Goal: Task Accomplishment & Management: Manage account settings

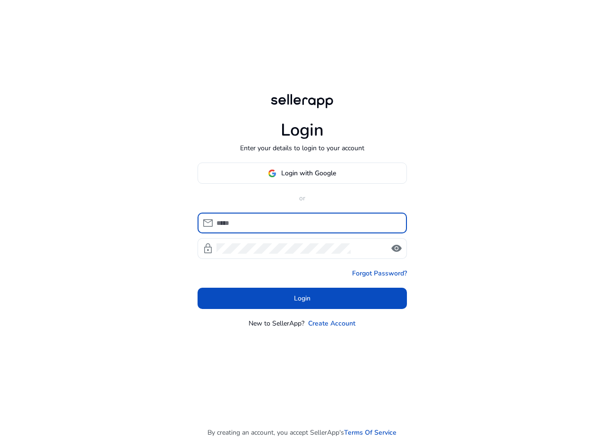
click at [304, 219] on input at bounding box center [307, 223] width 183 height 10
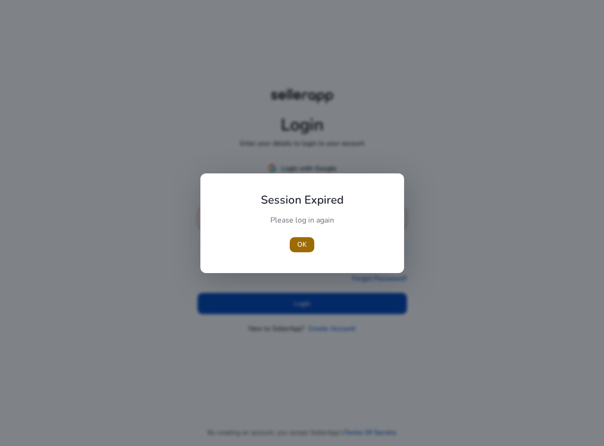
click at [305, 247] on span "OK" at bounding box center [301, 245] width 9 height 10
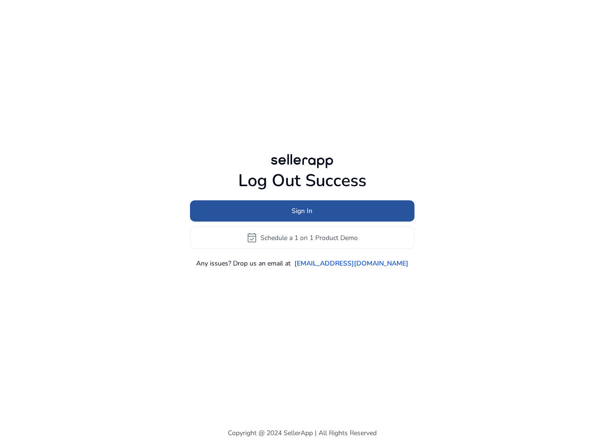
click at [320, 211] on span at bounding box center [302, 211] width 224 height 23
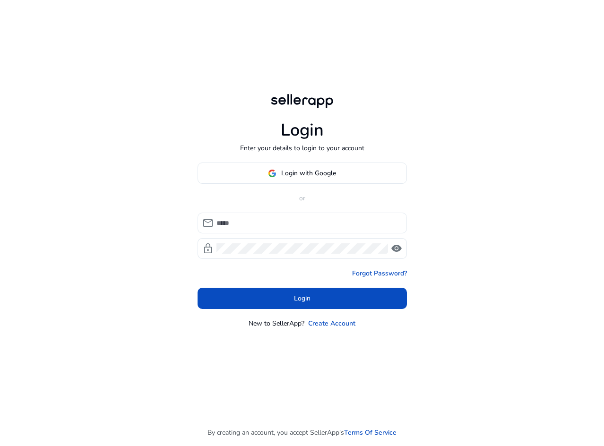
click at [303, 217] on div at bounding box center [307, 223] width 183 height 21
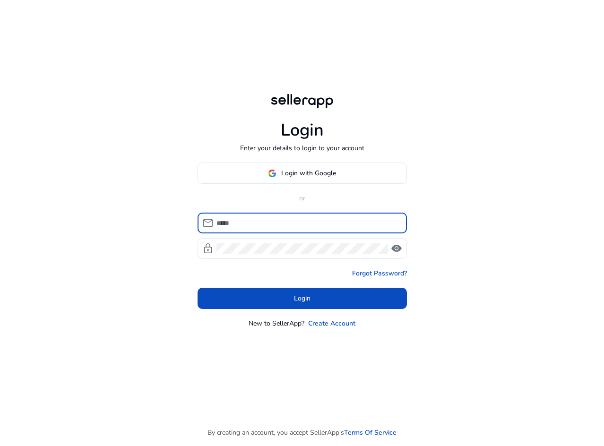
click at [294, 228] on input at bounding box center [307, 223] width 183 height 10
type input "**********"
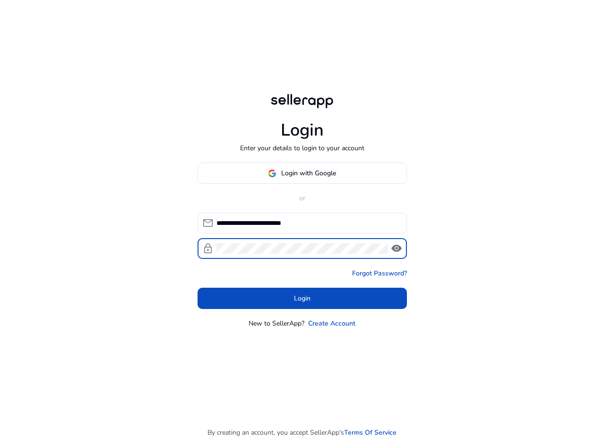
click button "Login" at bounding box center [301, 298] width 209 height 21
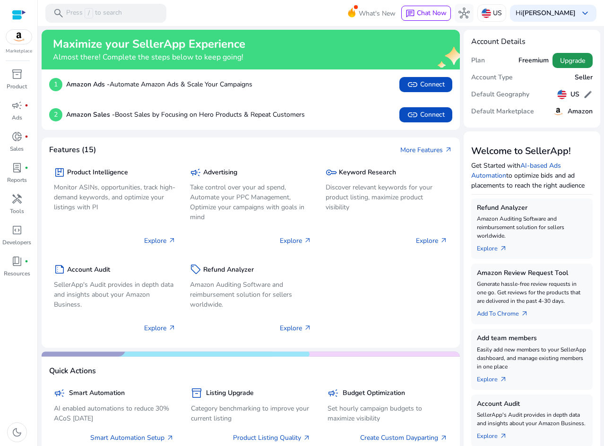
click at [565, 63] on span "Upgrade" at bounding box center [572, 61] width 25 height 10
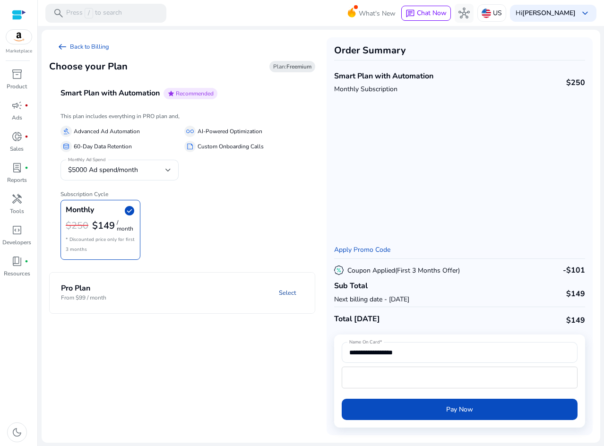
click at [286, 292] on link "Select" at bounding box center [287, 292] width 32 height 17
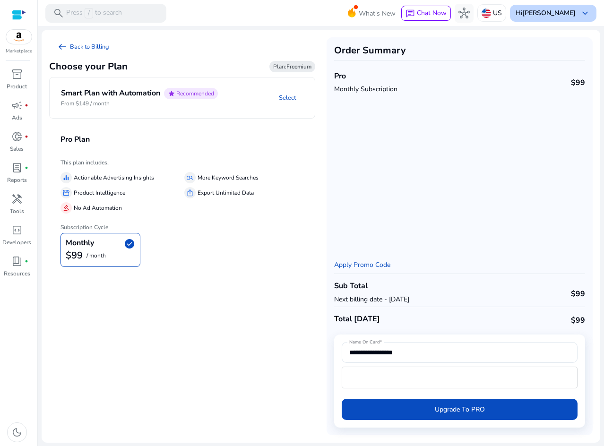
click at [566, 13] on b "[PERSON_NAME]" at bounding box center [548, 13] width 53 height 9
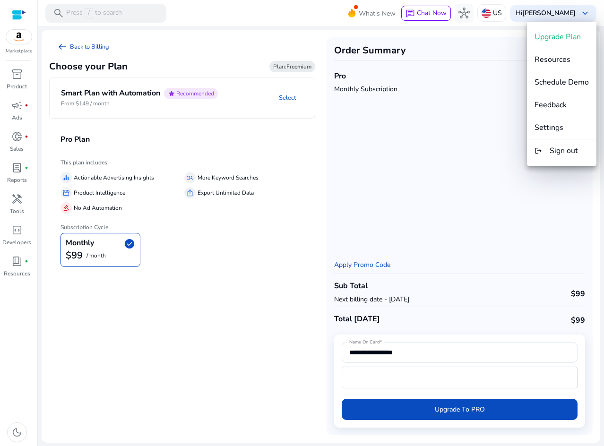
click at [16, 237] on div at bounding box center [302, 223] width 604 height 446
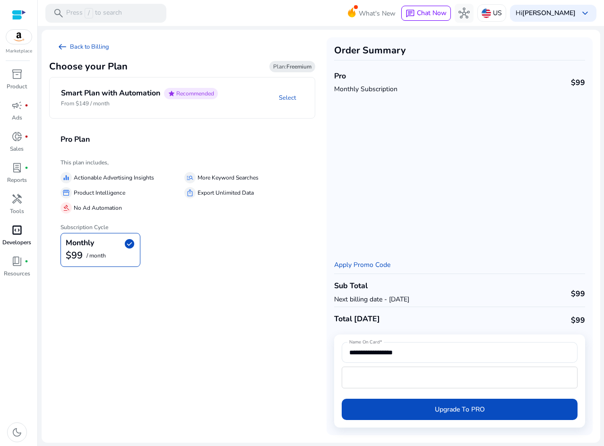
click at [16, 237] on div "code_blocks" at bounding box center [17, 230] width 26 height 15
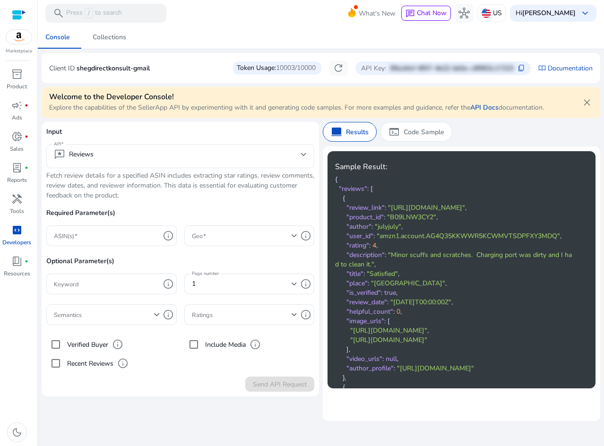
click at [281, 64] on span "10003/10000" at bounding box center [296, 67] width 40 height 9
click at [101, 38] on div "Collections" at bounding box center [110, 37] width 34 height 7
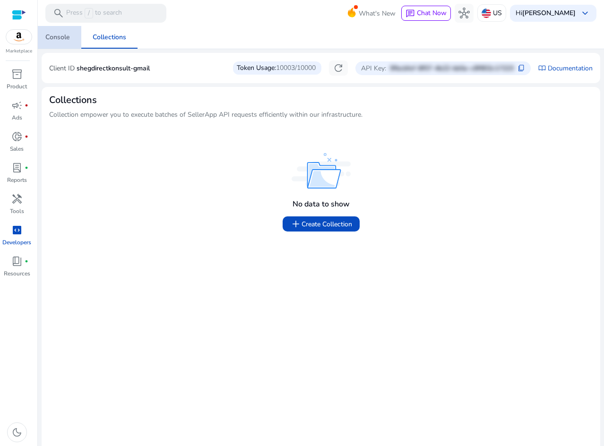
click at [59, 39] on div "Console" at bounding box center [57, 37] width 25 height 7
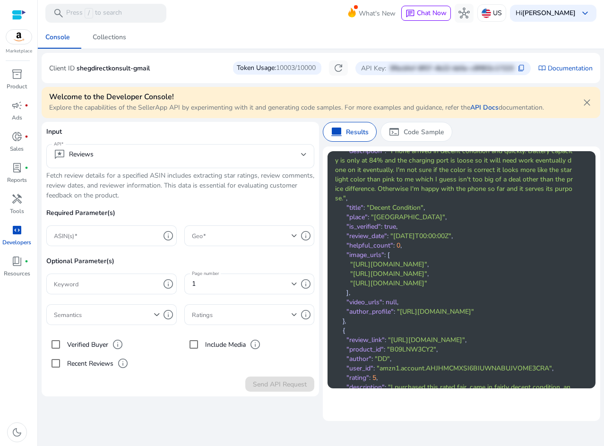
scroll to position [709, 0]
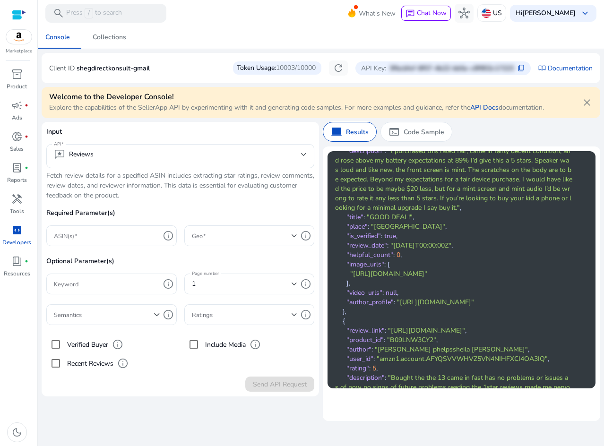
click at [14, 11] on div at bounding box center [19, 14] width 14 height 11
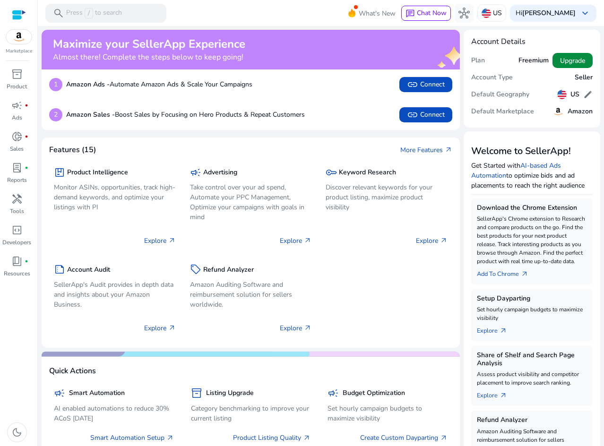
click at [577, 61] on span "Upgrade" at bounding box center [572, 61] width 25 height 10
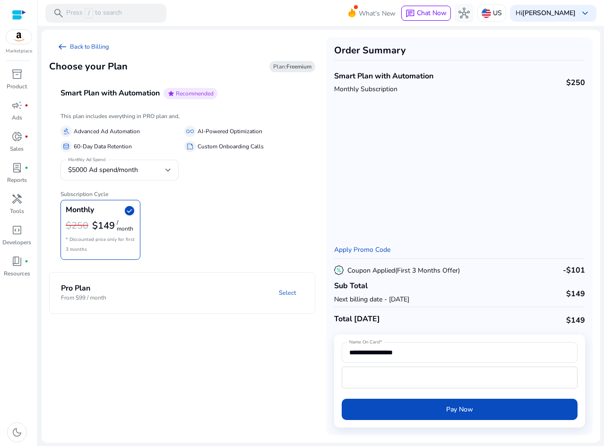
click at [169, 293] on mat-panel-description "Select" at bounding box center [231, 292] width 168 height 17
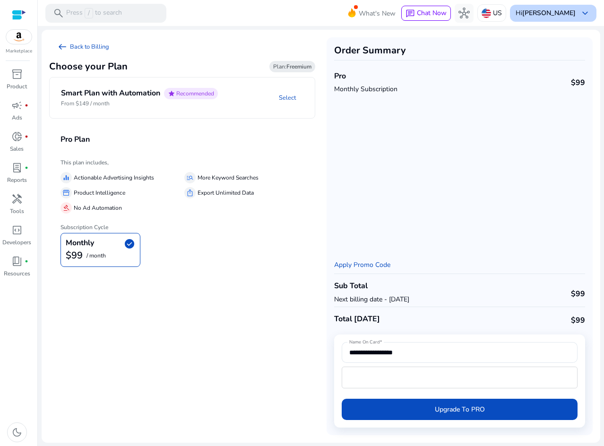
click at [572, 16] on b "[PERSON_NAME]" at bounding box center [548, 13] width 53 height 9
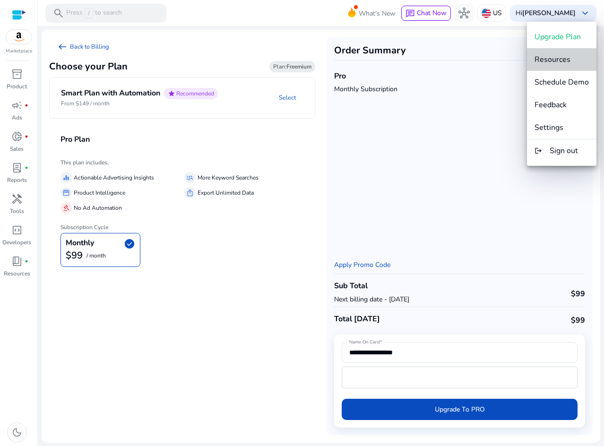
click at [564, 61] on span "Resources" at bounding box center [552, 59] width 36 height 10
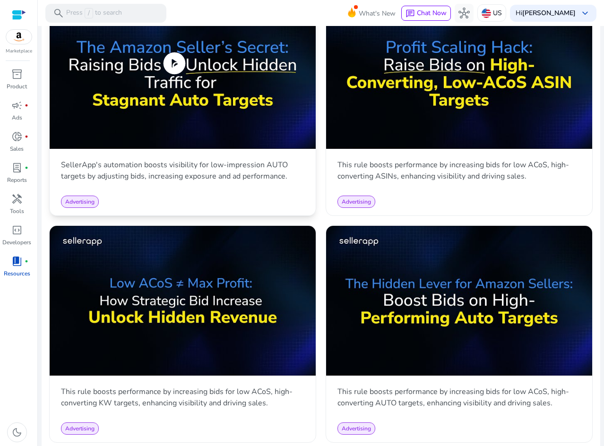
scroll to position [850, 0]
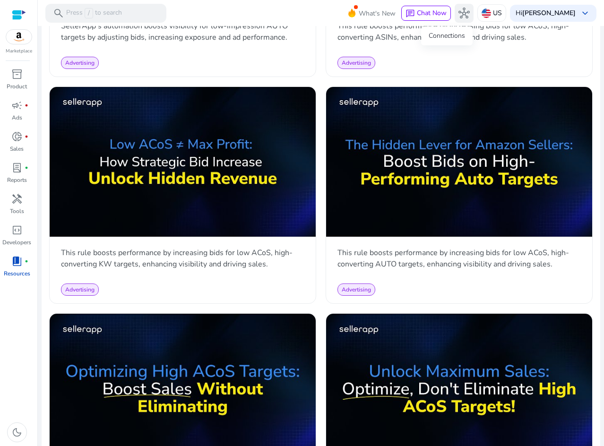
click at [458, 9] on span "hub" at bounding box center [463, 13] width 11 height 11
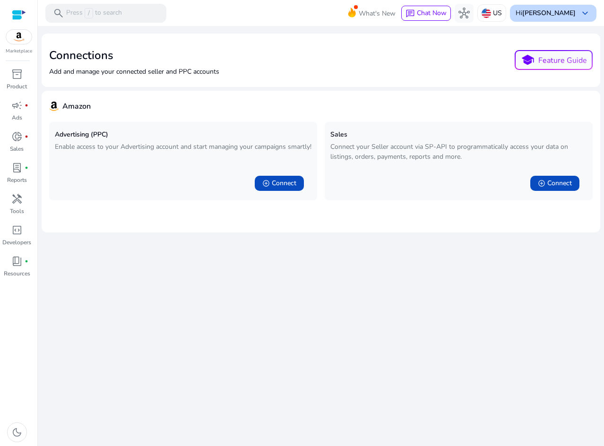
click at [536, 17] on b "[PERSON_NAME]" at bounding box center [548, 13] width 53 height 9
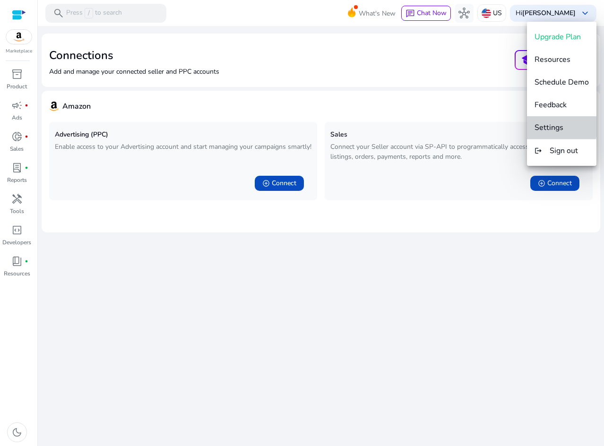
click at [557, 126] on span "Settings" at bounding box center [548, 127] width 29 height 10
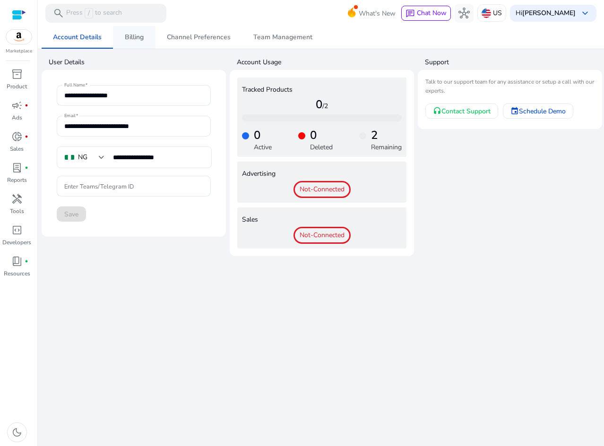
click at [132, 38] on span "Billing" at bounding box center [134, 37] width 19 height 7
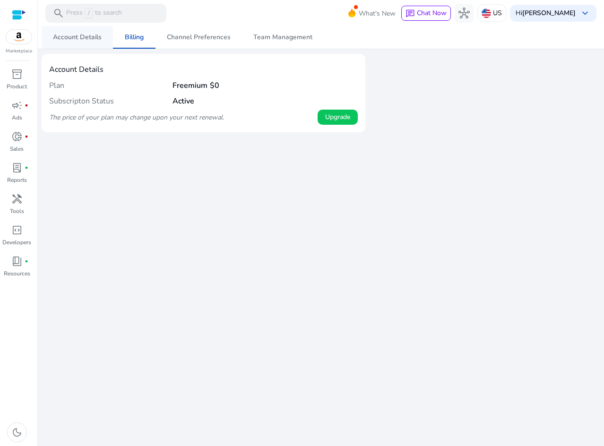
click at [85, 36] on span "Account Details" at bounding box center [77, 37] width 49 height 7
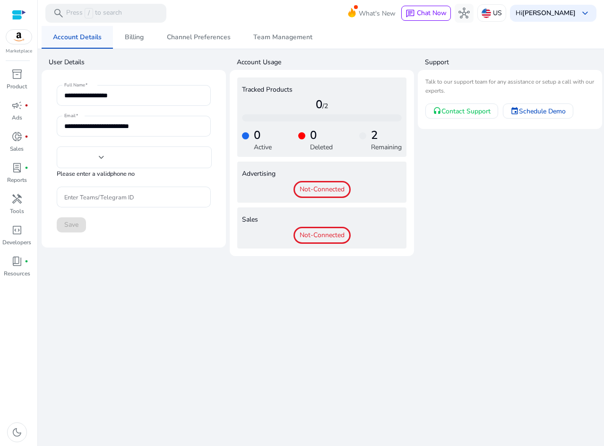
type input "**********"
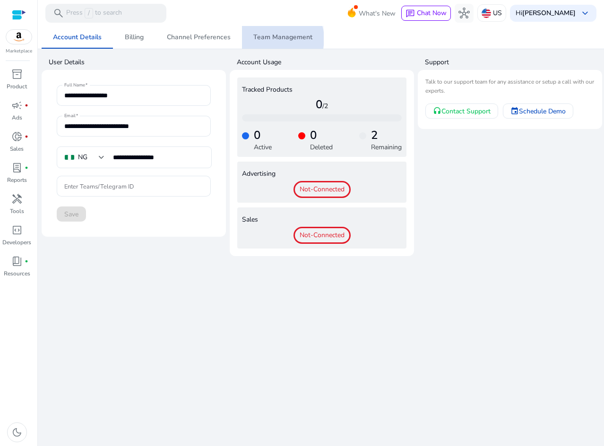
click at [277, 39] on span "Team Management" at bounding box center [282, 37] width 59 height 7
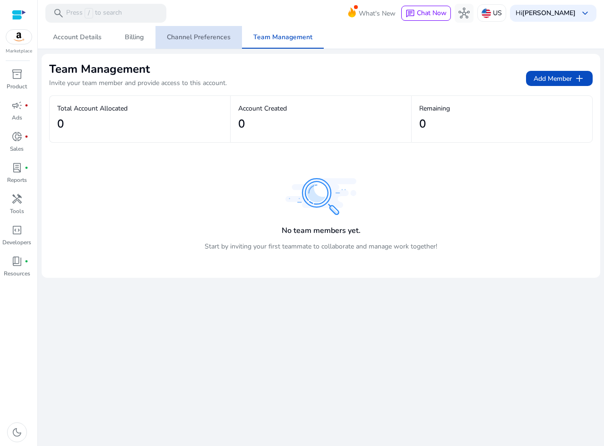
click at [211, 38] on span "Channel Preferences" at bounding box center [199, 37] width 64 height 7
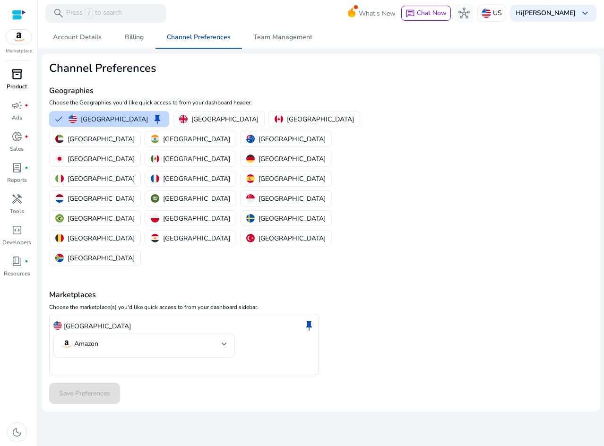
click at [13, 81] on div "inventory_2" at bounding box center [17, 74] width 26 height 15
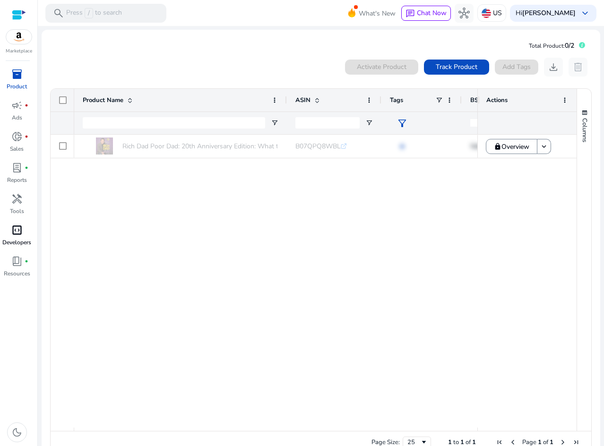
click at [15, 238] on link "code_blocks Developers" at bounding box center [17, 238] width 34 height 31
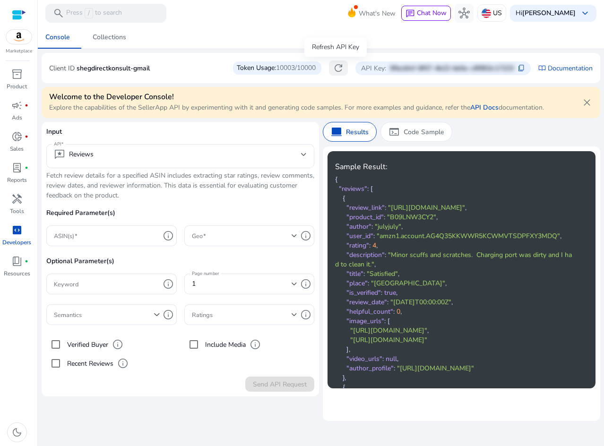
click at [340, 66] on span "refresh" at bounding box center [338, 67] width 11 height 11
click at [279, 69] on span "10003/10000" at bounding box center [296, 67] width 40 height 9
click at [537, 11] on b "[PERSON_NAME]" at bounding box center [548, 13] width 53 height 9
click at [574, 14] on b "[PERSON_NAME]" at bounding box center [548, 13] width 53 height 9
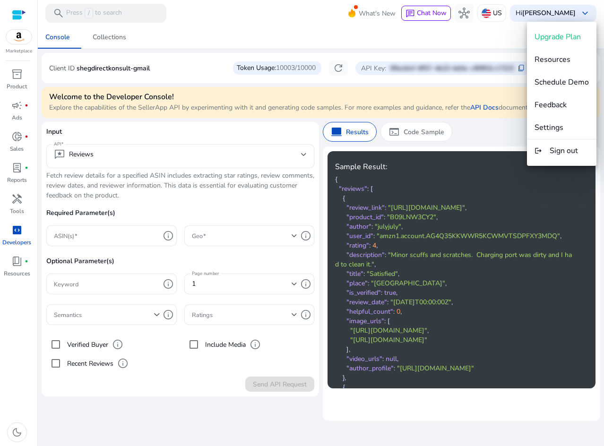
click at [17, 9] on div at bounding box center [302, 223] width 604 height 446
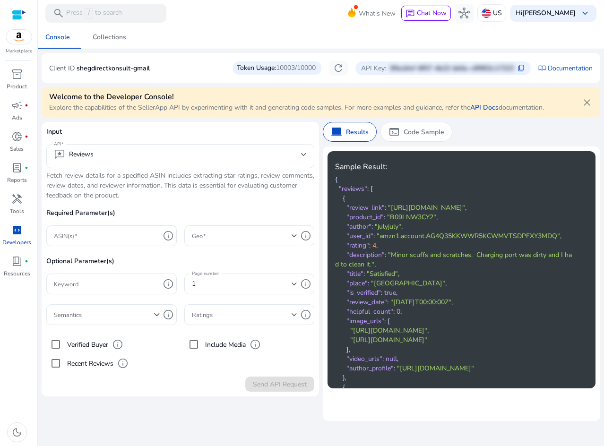
click at [16, 17] on div at bounding box center [19, 14] width 14 height 11
